Goal: Check status: Check status

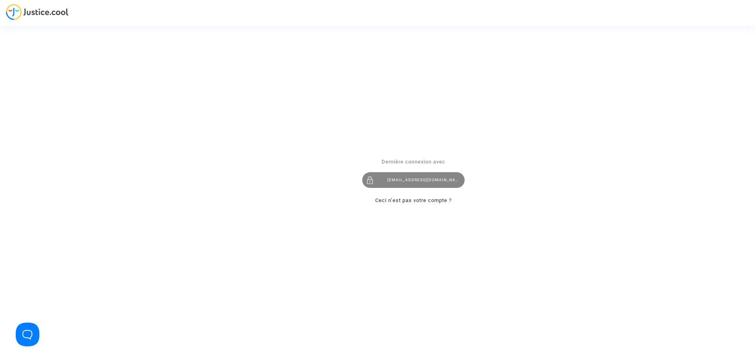
click at [425, 178] on div "[EMAIL_ADDRESS][DOMAIN_NAME]" at bounding box center [413, 180] width 102 height 16
